Goal: Information Seeking & Learning: Learn about a topic

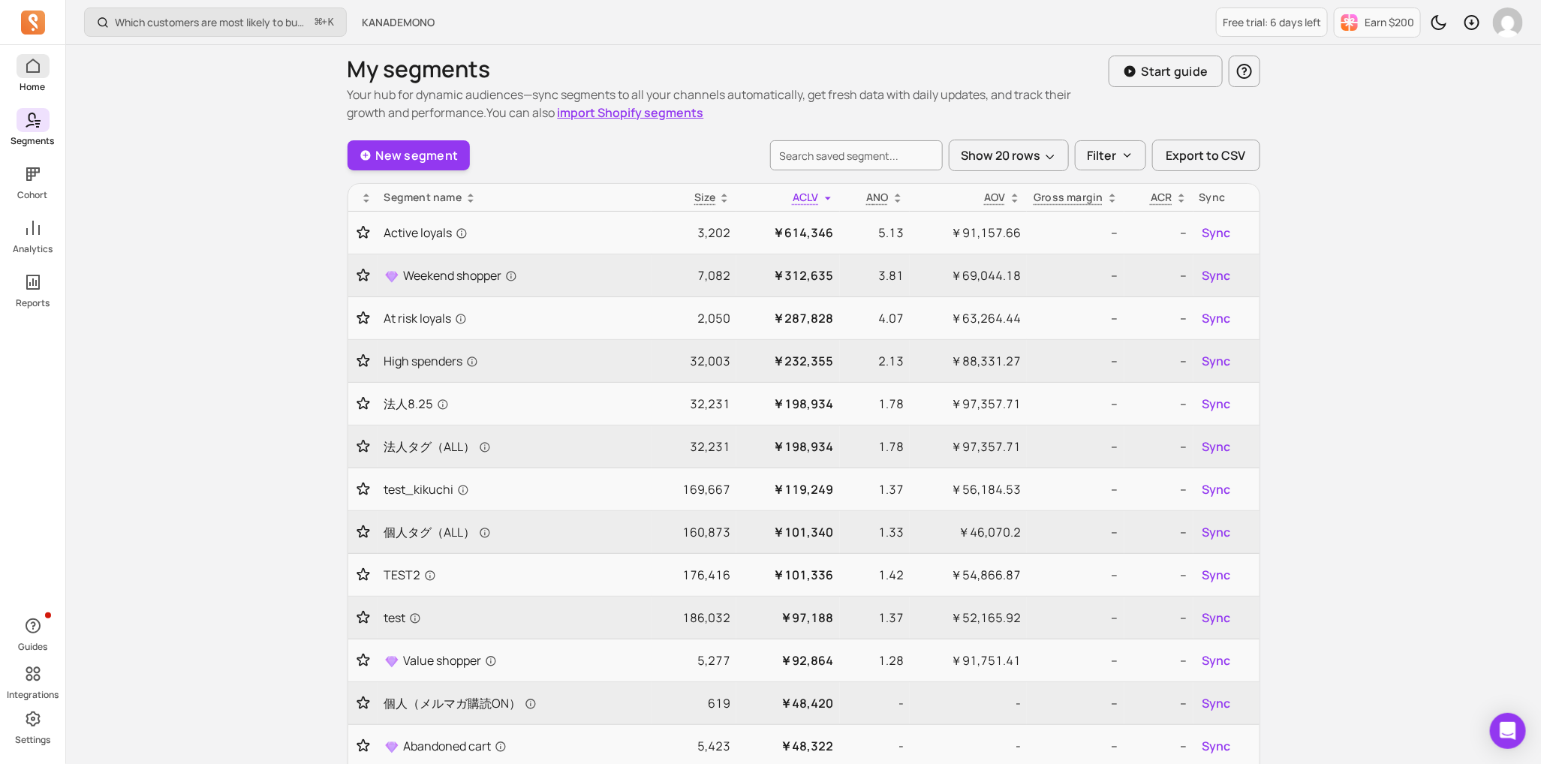
click at [35, 56] on span at bounding box center [33, 66] width 33 height 24
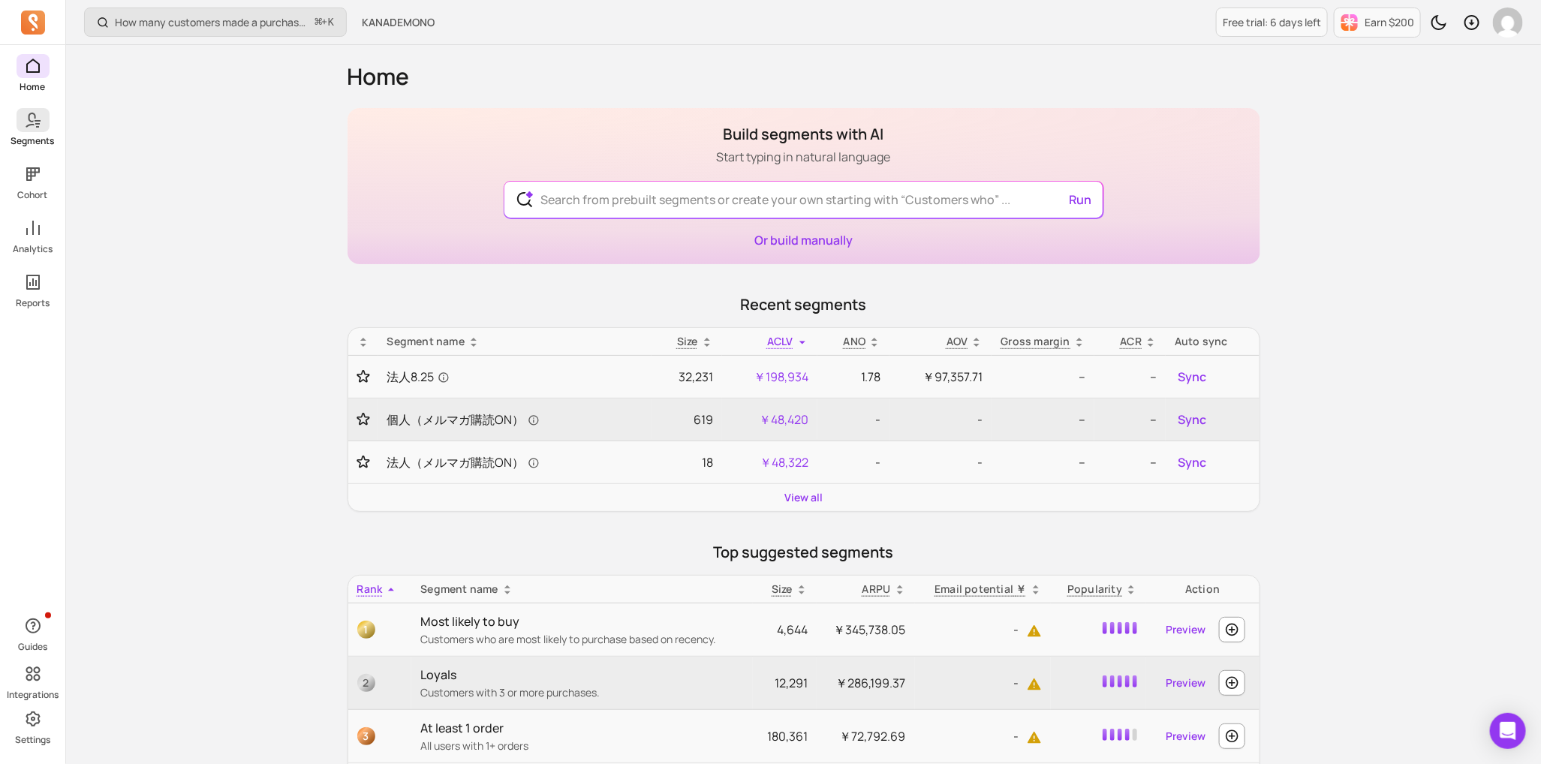
click at [49, 129] on link "Segments" at bounding box center [32, 127] width 65 height 39
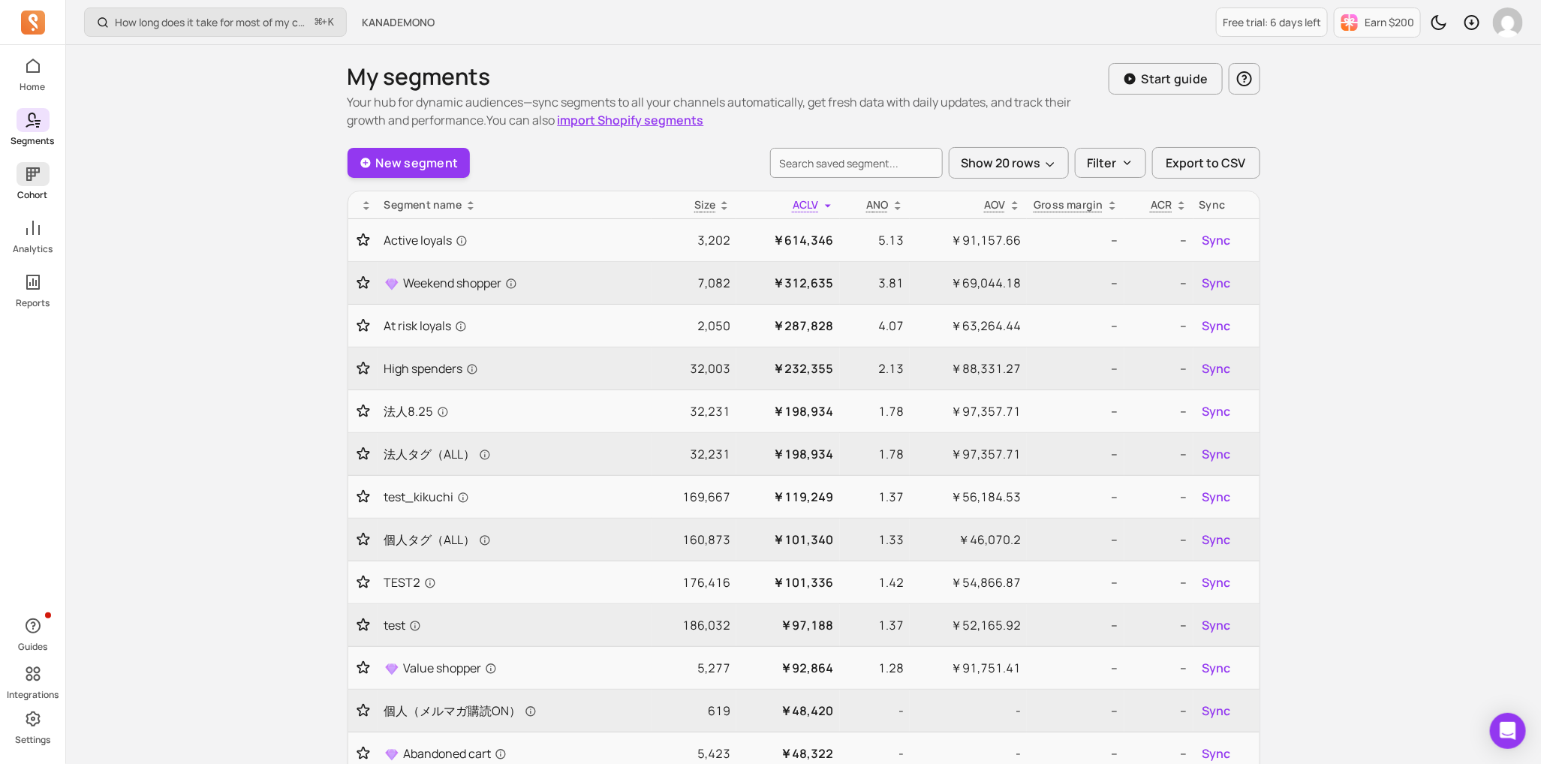
click at [31, 178] on icon at bounding box center [33, 174] width 14 height 14
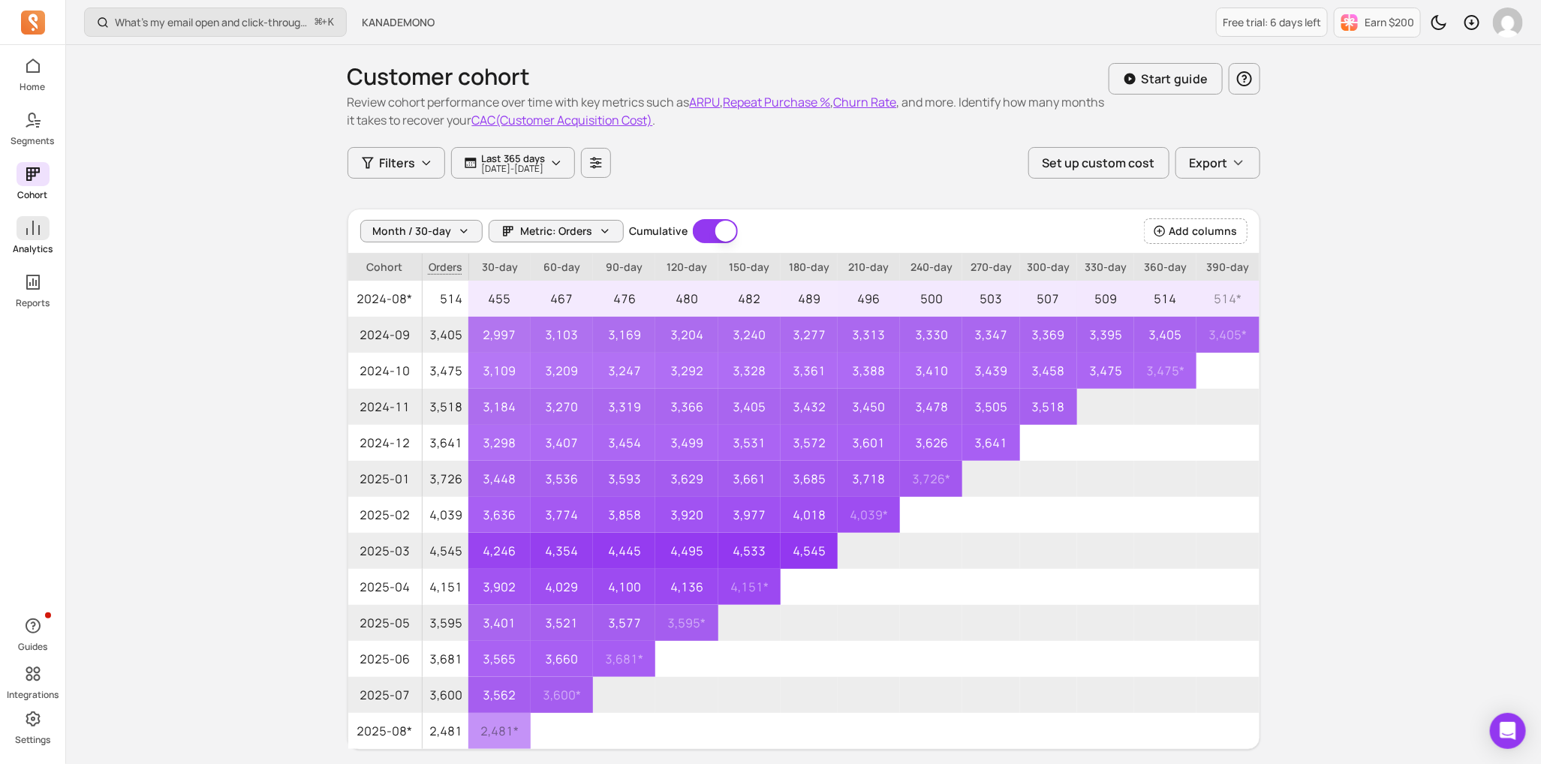
click at [34, 239] on span at bounding box center [33, 228] width 33 height 24
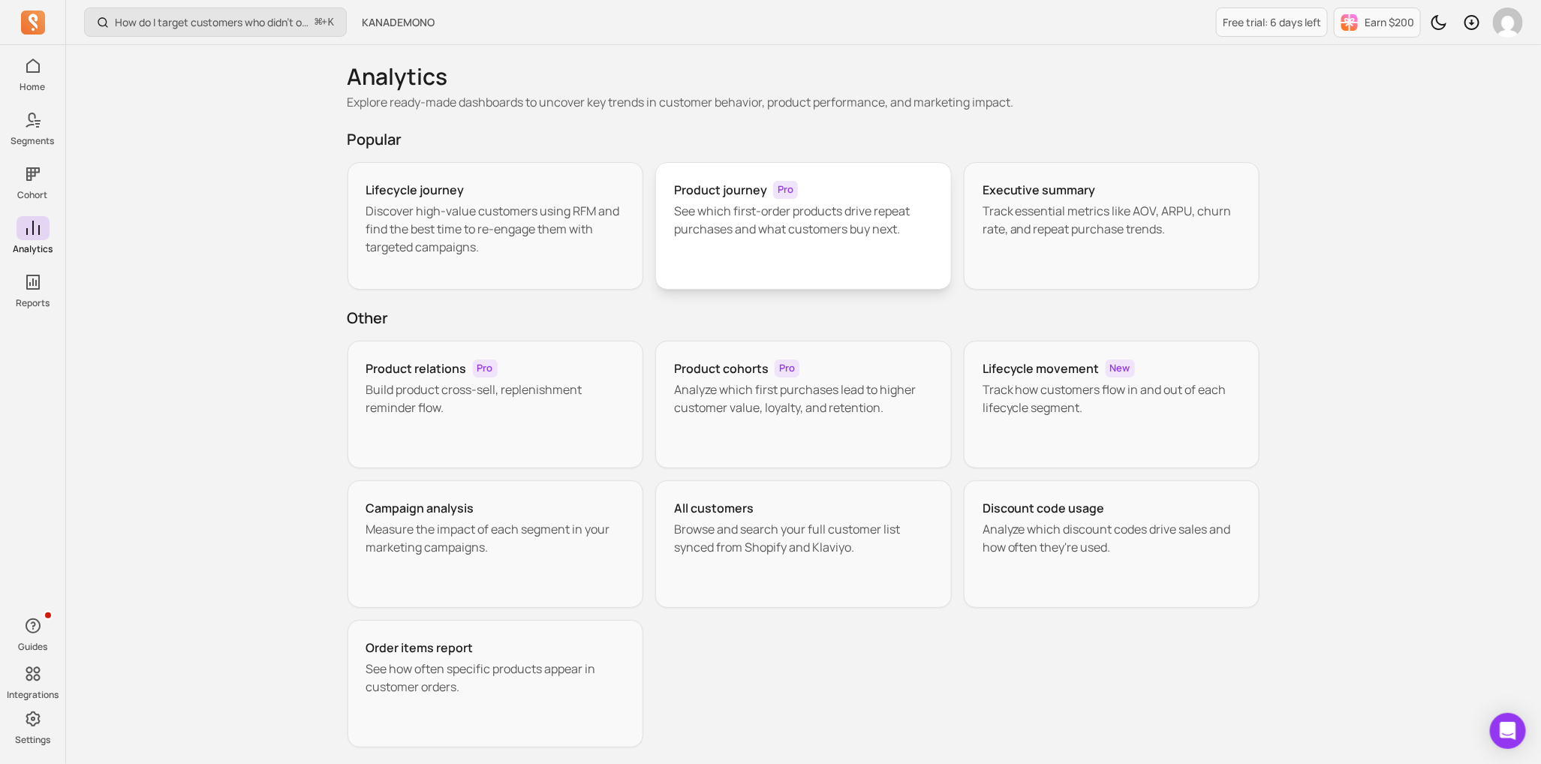
click at [763, 218] on p "See which first-order products drive repeat purchases and what customers buy ne…" at bounding box center [803, 220] width 259 height 36
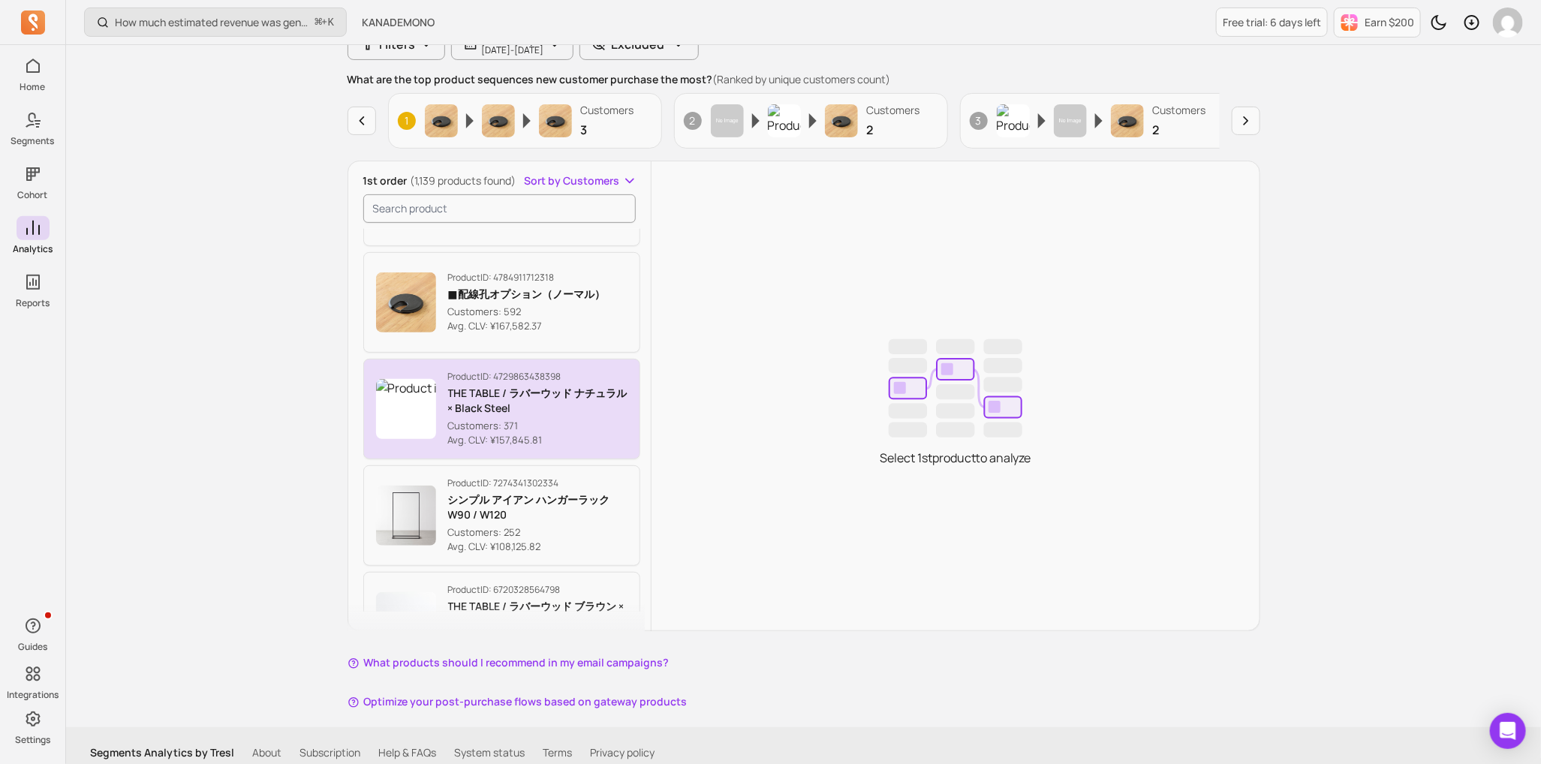
scroll to position [92, 0]
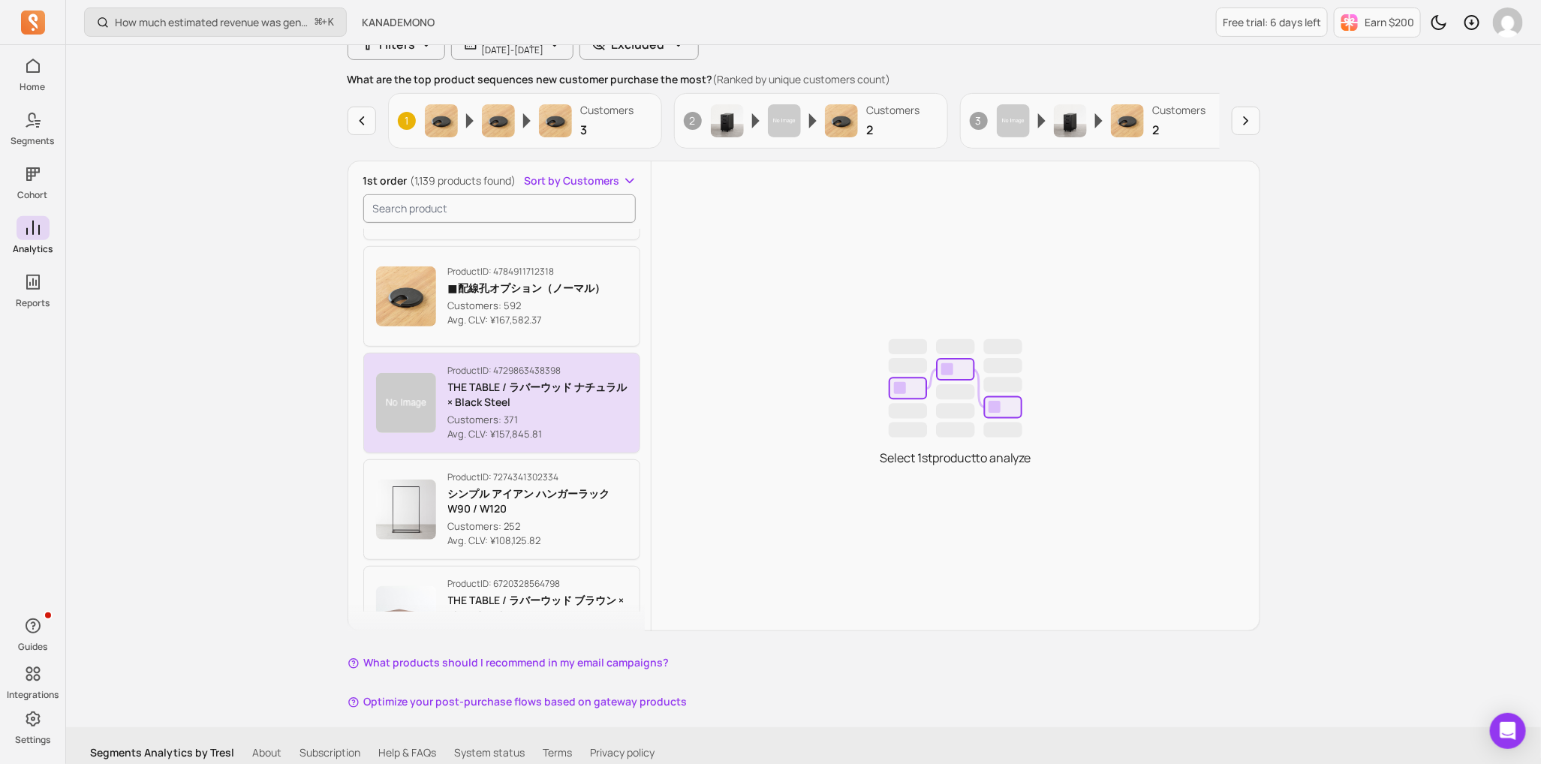
click at [570, 420] on p "Customers: 371" at bounding box center [538, 420] width 180 height 15
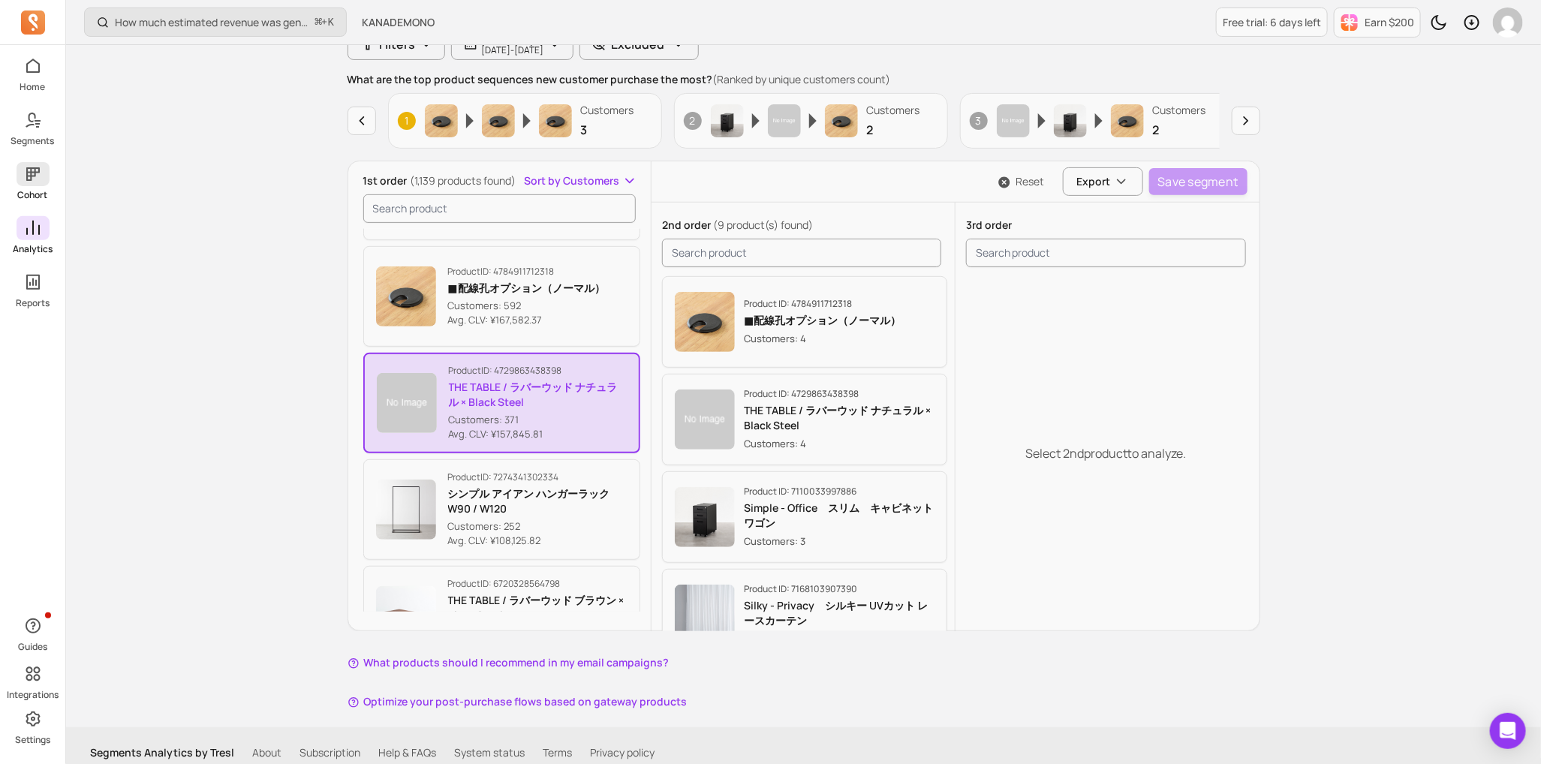
click at [24, 177] on icon at bounding box center [33, 174] width 18 height 18
